Goal: Transaction & Acquisition: Purchase product/service

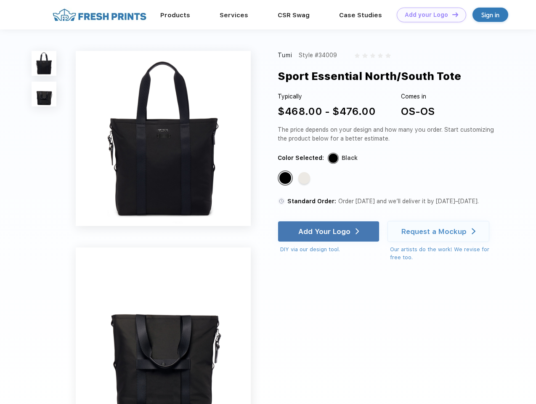
click at [428, 15] on link "Add your Logo Design Tool" at bounding box center [431, 15] width 69 height 15
click at [0, 0] on div "Design Tool" at bounding box center [0, 0] width 0 height 0
click at [451, 14] on link "Add your Logo Design Tool" at bounding box center [431, 15] width 69 height 15
click at [44, 63] on img at bounding box center [44, 63] width 25 height 25
click at [44, 94] on img at bounding box center [44, 94] width 25 height 25
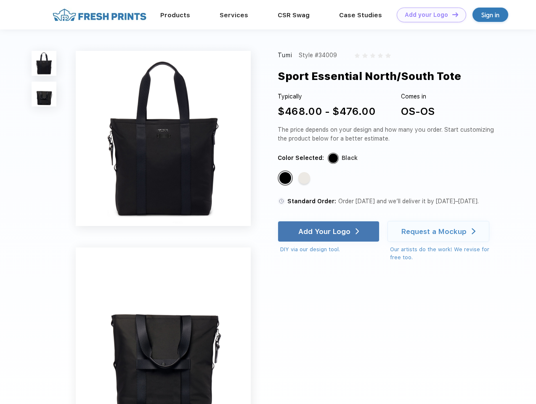
click at [286, 178] on div "Standard Color" at bounding box center [285, 178] width 12 height 12
click at [305, 178] on div "Standard Color" at bounding box center [304, 178] width 12 height 12
click at [329, 231] on div "Add Your Logo" at bounding box center [324, 231] width 52 height 8
click at [439, 231] on div "Request a Mockup" at bounding box center [433, 231] width 65 height 8
